Goal: Task Accomplishment & Management: Manage account settings

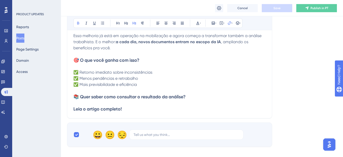
scroll to position [307, 0]
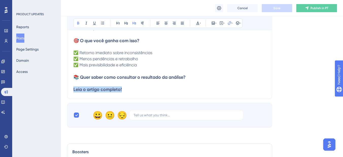
drag, startPoint x: 129, startPoint y: 89, endPoint x: 69, endPoint y: 90, distance: 60.7
click at [94, 26] on button at bounding box center [94, 23] width 7 height 7
click at [241, 75] on h3 "📚 Quer saber como consultar o resultado da análise?" at bounding box center [169, 77] width 193 height 6
click at [211, 68] on p "✅ Retorno imediato sobre inconsistências ✅ Menos pendências e retrabalho ✅ Mais…" at bounding box center [169, 59] width 193 height 18
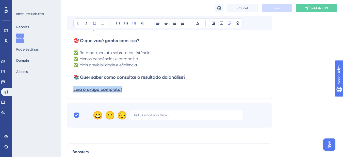
click at [166, 66] on p "✅ Retorno imediato sobre inconsistências ✅ Menos pendências e retrabalho ✅ Mais…" at bounding box center [169, 59] width 193 height 18
click at [132, 91] on h3 "Leia o artigo completo!" at bounding box center [169, 89] width 193 height 6
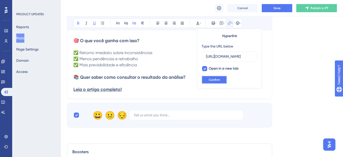
scroll to position [0, 0]
click at [205, 79] on button "Confirm" at bounding box center [214, 80] width 25 height 8
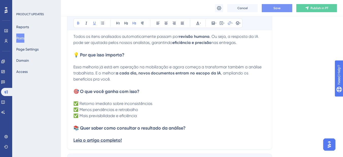
scroll to position [205, 0]
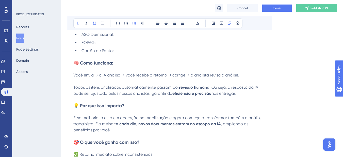
click at [274, 12] on button "Save" at bounding box center [277, 8] width 30 height 8
click at [263, 110] on p at bounding box center [169, 112] width 193 height 6
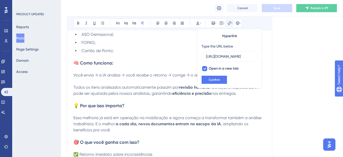
scroll to position [0, 0]
click at [135, 85] on span "Todos os itens analisados automaticamente passam por" at bounding box center [126, 87] width 106 height 5
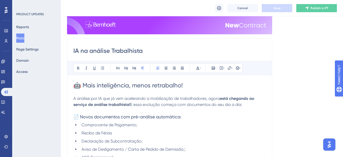
scroll to position [78, 0]
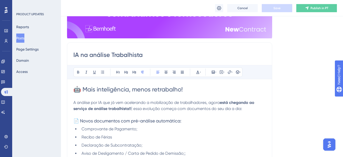
click at [149, 56] on input "IA na análise Trabalhista" at bounding box center [169, 55] width 193 height 8
drag, startPoint x: 147, startPoint y: 56, endPoint x: 72, endPoint y: 61, distance: 75.1
paste input "📌 A IA chegou na análise trabalhista"
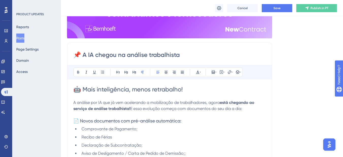
click at [197, 56] on input "📌 A IA chegou na análise trabalhista" at bounding box center [169, 55] width 193 height 8
paste input "📌 A IA chegou na análise trabalhista"
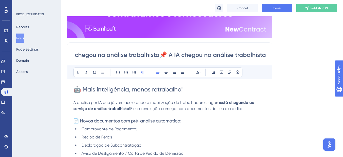
click at [164, 56] on input "📌 A IA chegou na análise trabalhista📌 A IA chegou na análise trabalhista" at bounding box center [169, 55] width 193 height 8
click at [161, 56] on input "📌 A IA chegou na análise trabalhista📌 A IA chegou na análise trabalhista" at bounding box center [169, 55] width 193 height 8
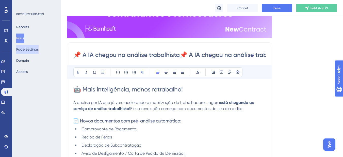
drag, startPoint x: 161, startPoint y: 56, endPoint x: 30, endPoint y: 45, distance: 131.8
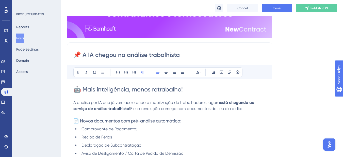
click at [185, 54] on input "📌 A IA chegou na análise trabalhista" at bounding box center [169, 55] width 193 height 8
click at [184, 57] on input "📌 A IA chegou na análise trabalhista" at bounding box center [169, 55] width 193 height 8
paste input "e está só começando!"
click at [182, 55] on input "📌 A IA chegou na análise trabalhista e está só começando!" at bounding box center [169, 55] width 193 height 8
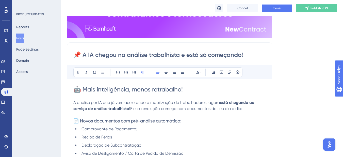
click at [277, 9] on span "Save" at bounding box center [277, 8] width 7 height 4
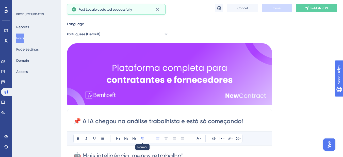
scroll to position [2, 0]
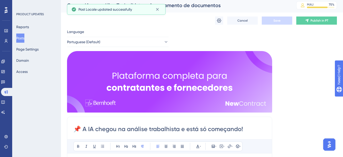
click at [181, 129] on input "📌 A IA chegou na análise trabalhista e está só começando!" at bounding box center [169, 129] width 193 height 8
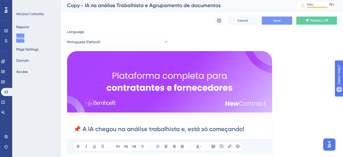
type input "📌 A IA chegou na análise trabalhista e está só começando!"
click at [102, 129] on input "📌 A IA chegou na análise trabalhista e está só começando!" at bounding box center [169, 129] width 193 height 8
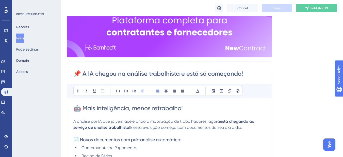
scroll to position [78, 0]
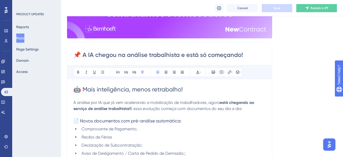
click at [139, 104] on span "A análise por IA que já vem acelerando a mobilização de trabalhadores, agora" at bounding box center [146, 102] width 147 height 5
drag, startPoint x: 131, startPoint y: 110, endPoint x: 246, endPoint y: 111, distance: 115.1
click at [246, 111] on p "A análise por IA que já vem acelerando a mobilização de trabalhadores, agora es…" at bounding box center [169, 106] width 193 height 12
copy span "E essa evolução começa com documentos do seu dia a dia:"
click at [225, 116] on p at bounding box center [169, 115] width 193 height 6
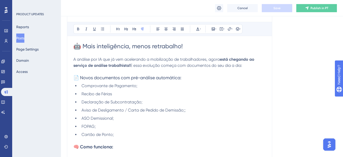
scroll to position [129, 0]
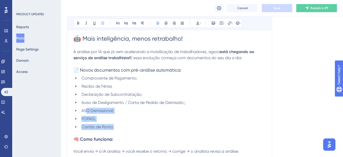
drag, startPoint x: 115, startPoint y: 126, endPoint x: 87, endPoint y: 113, distance: 31.7
click at [87, 113] on ul "Comprovante de Pagamento; Recibo de Férias Declaração de Subcontratação; Aviso …" at bounding box center [169, 102] width 193 height 55
click at [146, 78] on li "Comprovante de Pagamento;" at bounding box center [173, 78] width 186 height 6
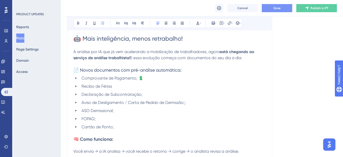
click at [137, 84] on li "Recibo de Férias" at bounding box center [173, 86] width 186 height 6
click at [123, 87] on li "Recibo de Férias" at bounding box center [173, 86] width 186 height 6
click at [160, 93] on li "Declaração de Subcontratação;" at bounding box center [173, 94] width 186 height 6
click at [141, 96] on span "Declaração de Subcontratação 📝" at bounding box center [115, 94] width 66 height 5
click at [189, 103] on li "Aviso de Desligamento / Carta de Pedido de Demissão;;" at bounding box center [173, 103] width 186 height 6
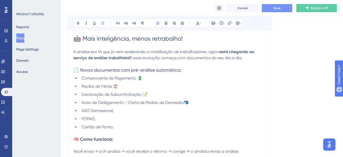
click at [131, 110] on li "ASO Demissional;" at bounding box center [173, 111] width 186 height 6
click at [106, 117] on li "FOPAG;" at bounding box center [173, 119] width 186 height 6
click at [117, 127] on li "Cartão de Ponto;" at bounding box center [173, 127] width 186 height 6
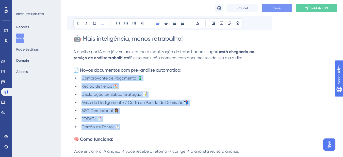
drag, startPoint x: 126, startPoint y: 126, endPoint x: 81, endPoint y: 80, distance: 64.5
click at [81, 80] on ul "Comprovante de Pagamento 💲 Recibo de Férias 🏖️ Declaração de Subcontratação 📝 A…" at bounding box center [169, 102] width 193 height 55
copy ul "Comprovante de Pagamento 💲 Recibo de Férias 🏖️ Declaração de Subcontratação 📝 A…"
click at [102, 122] on ul "Comprovante de Pagamento 💲 Recibo de Férias 🏖️ Declaração de Subcontratação 📝 A…" at bounding box center [169, 102] width 193 height 55
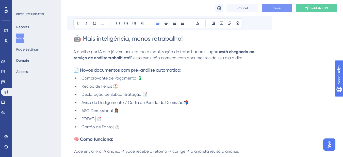
click at [96, 120] on span "FOPAG; 📑" at bounding box center [92, 118] width 20 height 5
click at [113, 129] on span "Cartão de Ponto; ⏱️" at bounding box center [101, 126] width 38 height 5
click at [114, 129] on span "Cartão de Ponto; ⏱️" at bounding box center [101, 126] width 38 height 5
click at [98, 116] on li "FOPAG📑" at bounding box center [173, 119] width 186 height 6
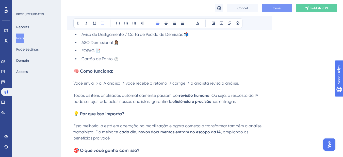
scroll to position [205, 0]
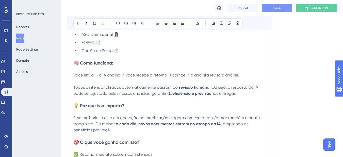
click at [277, 8] on span "Save" at bounding box center [277, 8] width 7 height 4
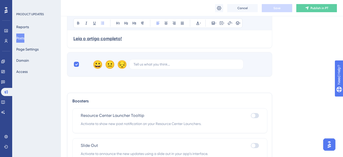
scroll to position [389, 0]
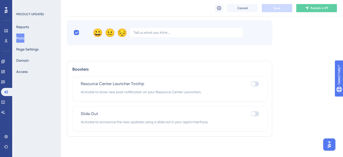
click at [256, 115] on div at bounding box center [255, 113] width 8 height 5
click at [251, 114] on input "checkbox" at bounding box center [251, 114] width 0 height 0
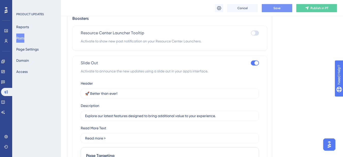
click at [256, 65] on div at bounding box center [255, 62] width 8 height 5
click at [251, 63] on input "checkbox" at bounding box center [251, 63] width 0 height 0
checkbox input "false"
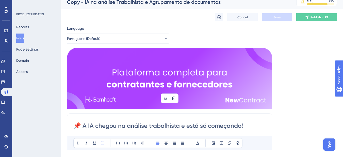
scroll to position [0, 0]
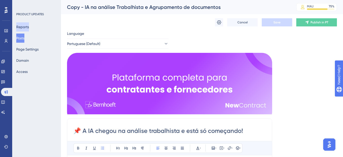
click at [27, 27] on button "Reports" at bounding box center [22, 26] width 13 height 9
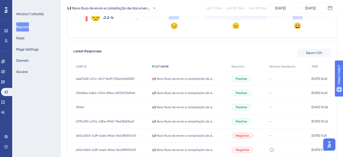
scroll to position [178, 0]
click at [91, 106] on div "78764 78764" at bounding box center [111, 107] width 76 height 14
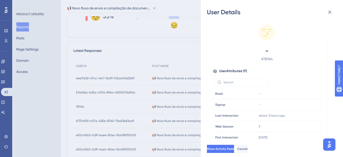
drag, startPoint x: 85, startPoint y: 83, endPoint x: 88, endPoint y: 86, distance: 3.6
click at [88, 86] on div "User Details - # 78764 User Attributes ( 9 ) Email Email - Signup Signup - Last…" at bounding box center [171, 78] width 343 height 157
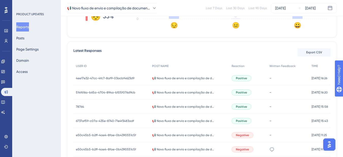
click at [91, 90] on div "514f616a-b65a-4704-894a-b105f076d9cb 514f616a-b65a-4704-894a-b105f076d9cb" at bounding box center [111, 92] width 76 height 14
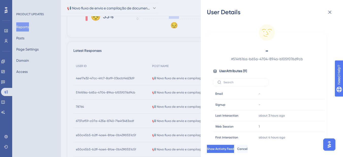
click at [97, 82] on div "User Details - # 514f616a-b65a-4704-894a-b105f076d9cb User Attributes ( 9 ) Ema…" at bounding box center [171, 78] width 343 height 157
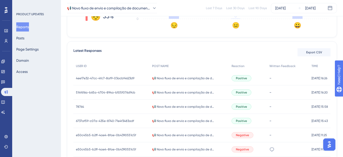
click at [97, 82] on div "4ee17e32-47cc-4fc7-8af9-03acbf4623d9 4ee17e32-47cc-4fc7-8af9-03acbf4623d9" at bounding box center [111, 78] width 76 height 14
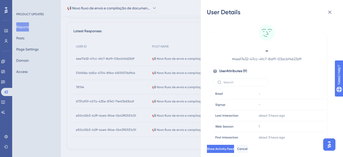
scroll to position [203, 0]
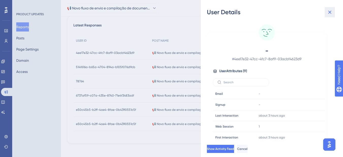
click at [329, 12] on icon at bounding box center [330, 12] width 6 height 6
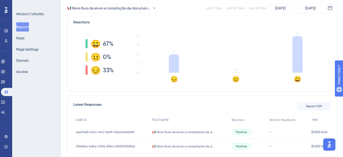
scroll to position [102, 0]
